Goal: Information Seeking & Learning: Learn about a topic

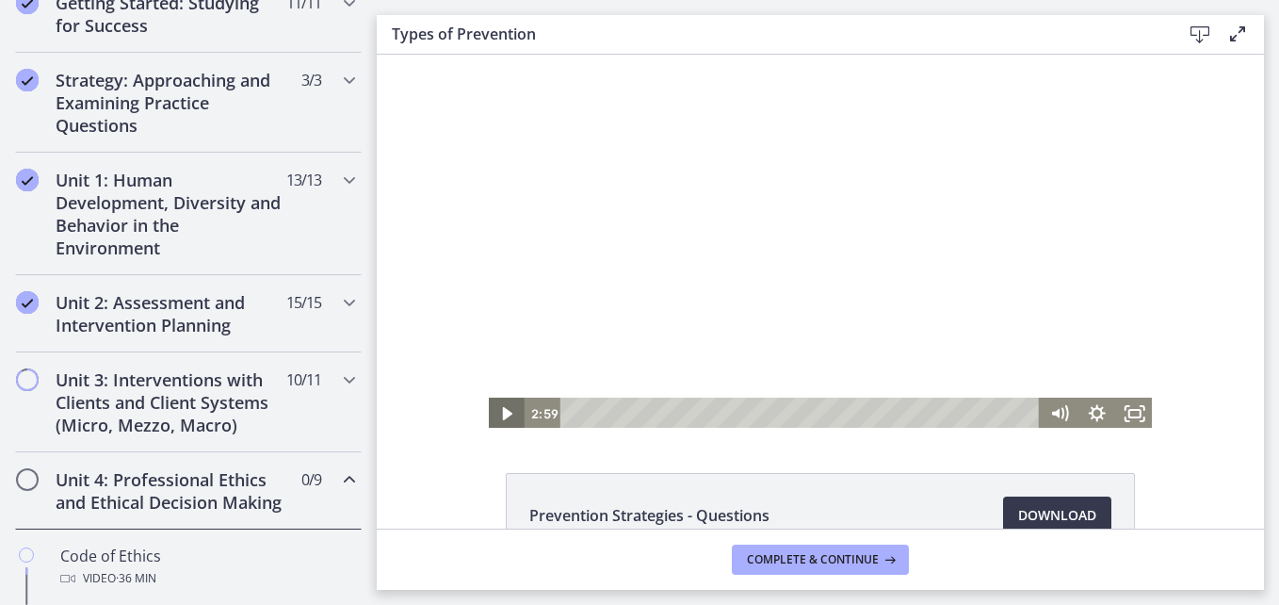
click at [503, 411] on icon "Play Video" at bounding box center [507, 413] width 9 height 13
click at [492, 417] on icon "Pause" at bounding box center [505, 414] width 45 height 39
click at [663, 240] on div at bounding box center [820, 242] width 667 height 375
click at [757, 286] on div at bounding box center [820, 242] width 667 height 375
click at [662, 265] on div at bounding box center [820, 242] width 667 height 375
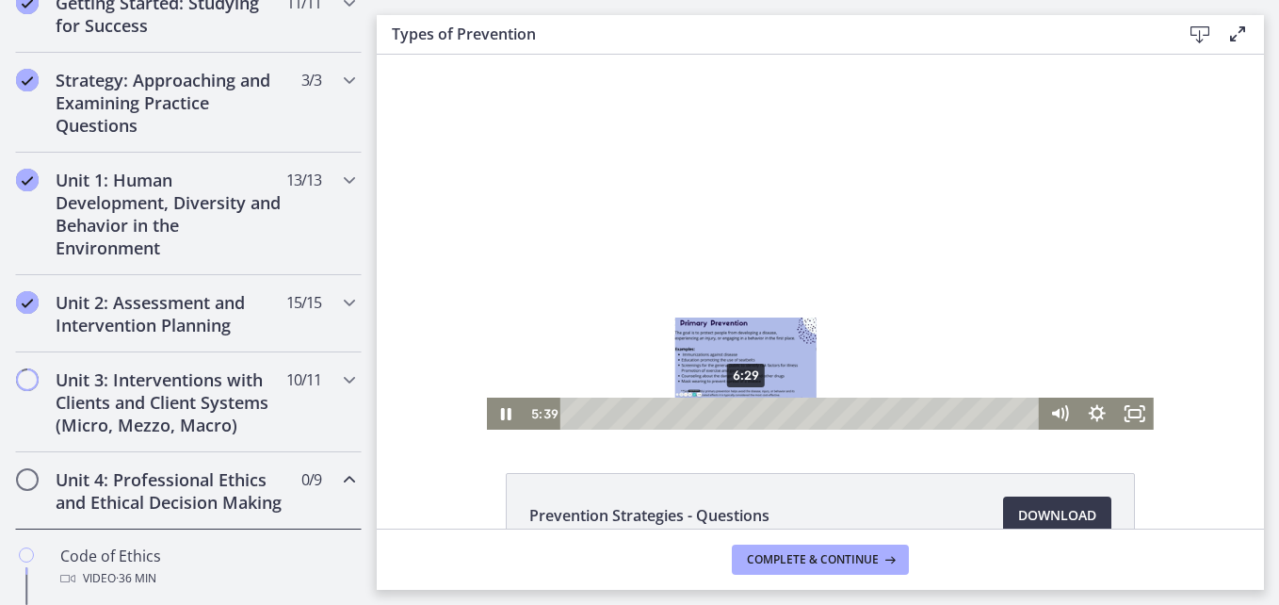
click at [740, 410] on div "6:29" at bounding box center [803, 414] width 457 height 32
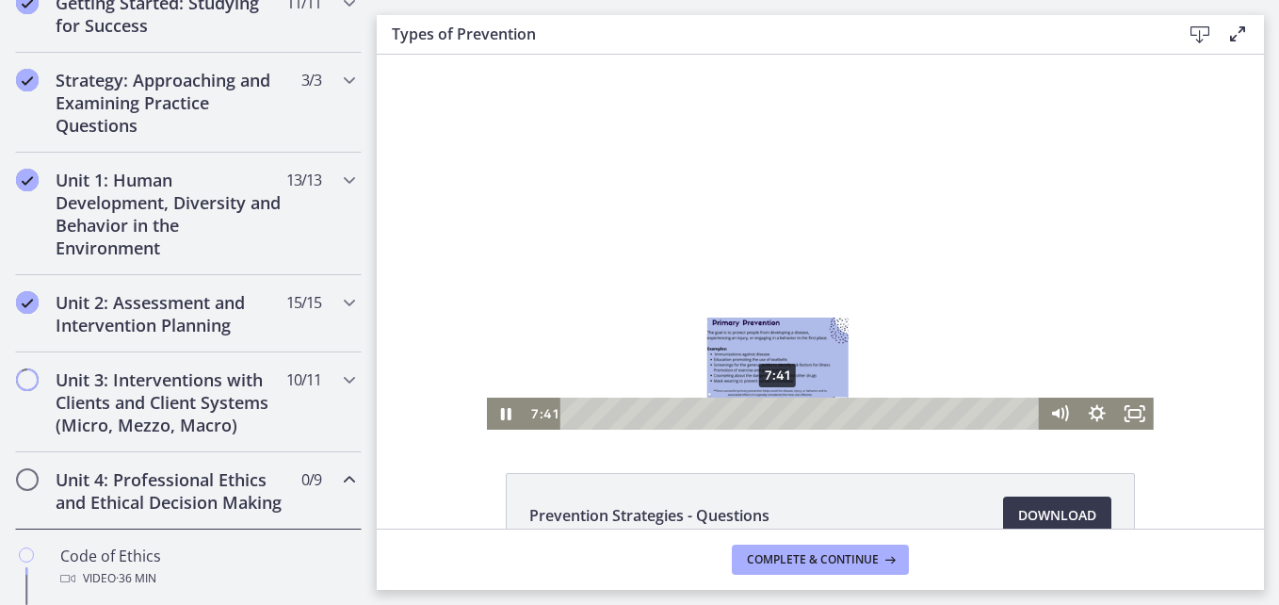
click at [772, 416] on div "7:41" at bounding box center [803, 414] width 457 height 32
click at [791, 408] on div "8:24" at bounding box center [803, 414] width 457 height 32
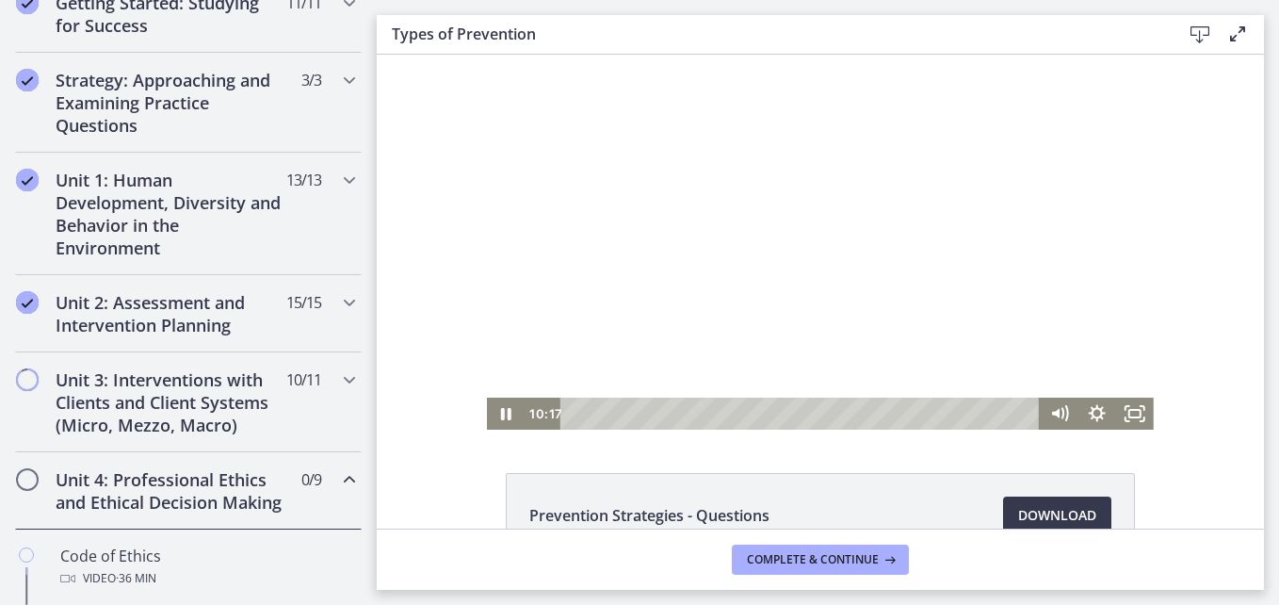
click at [757, 267] on div at bounding box center [820, 242] width 667 height 375
click at [675, 231] on div at bounding box center [820, 242] width 667 height 375
click at [741, 271] on div at bounding box center [820, 242] width 667 height 375
click at [741, 225] on div at bounding box center [820, 242] width 667 height 375
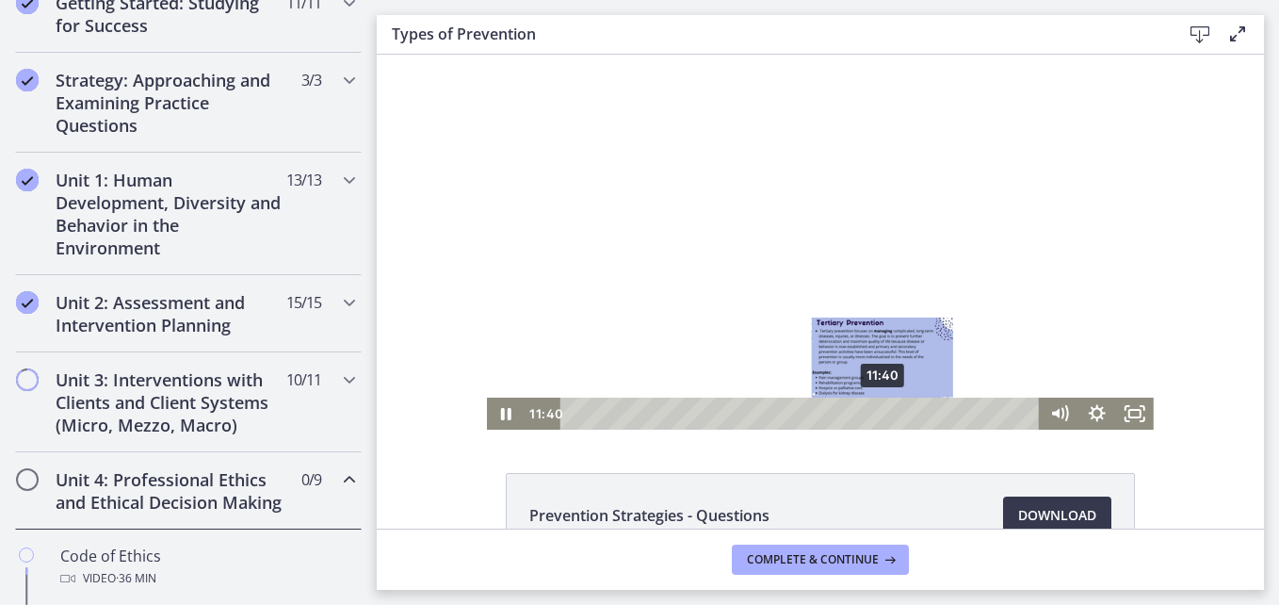
click at [877, 409] on div "11:40" at bounding box center [803, 414] width 457 height 32
click at [863, 410] on div "11:08" at bounding box center [803, 414] width 457 height 32
click at [876, 411] on div "11:38" at bounding box center [803, 414] width 457 height 32
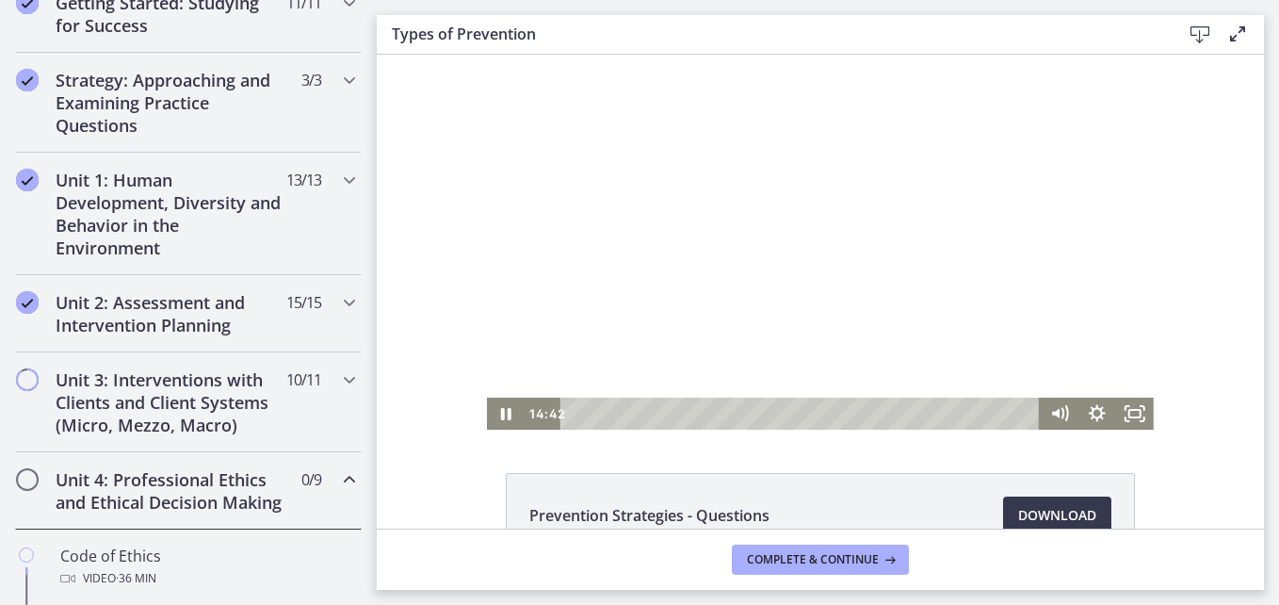
click at [907, 255] on div at bounding box center [820, 242] width 667 height 375
click at [839, 261] on div at bounding box center [820, 242] width 667 height 375
click at [810, 284] on div at bounding box center [820, 242] width 667 height 375
